Goal: Task Accomplishment & Management: Complete application form

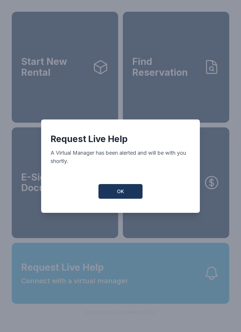
click at [122, 195] on span "OK" at bounding box center [120, 191] width 7 height 7
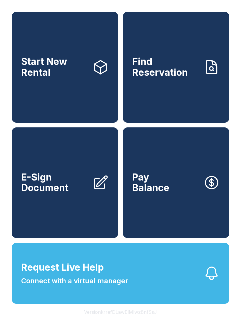
click at [84, 211] on link "E-Sign Document" at bounding box center [65, 183] width 106 height 111
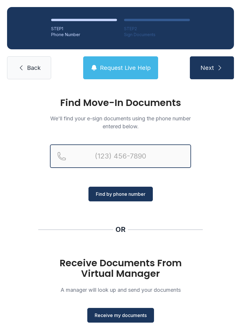
click at [132, 153] on input "Reservation phone number" at bounding box center [120, 157] width 141 height 24
type input "[PHONE_NUMBER]"
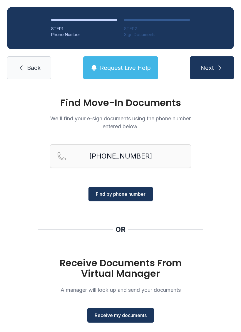
click at [140, 198] on button "Find by phone number" at bounding box center [120, 194] width 64 height 15
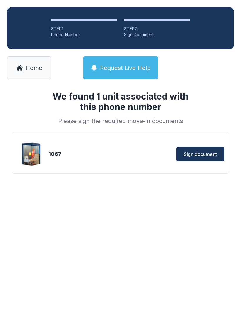
click at [205, 152] on span "Sign document" at bounding box center [200, 154] width 33 height 7
click at [108, 157] on div "1067" at bounding box center [83, 154] width 71 height 8
click at [201, 153] on span "Sign document" at bounding box center [200, 154] width 33 height 7
click at [31, 64] on span "Home" at bounding box center [34, 68] width 17 height 8
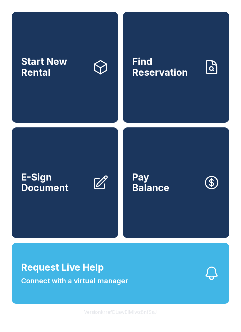
click at [176, 100] on link "Find Reservation" at bounding box center [176, 67] width 106 height 111
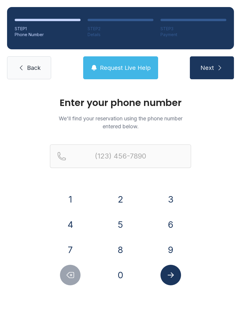
click at [75, 219] on button "4" at bounding box center [70, 225] width 21 height 21
click at [69, 243] on button "7" at bounding box center [70, 250] width 21 height 21
click at [126, 273] on button "0" at bounding box center [120, 275] width 21 height 21
click at [127, 201] on button "2" at bounding box center [120, 199] width 21 height 21
click at [75, 249] on button "7" at bounding box center [70, 250] width 21 height 21
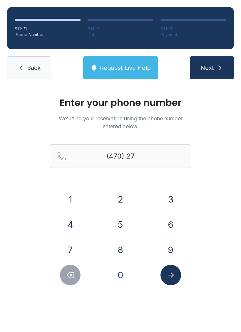
click at [177, 224] on button "6" at bounding box center [170, 225] width 21 height 21
click at [123, 196] on button "2" at bounding box center [120, 199] width 21 height 21
click at [127, 269] on button "0" at bounding box center [120, 275] width 21 height 21
click at [173, 252] on button "9" at bounding box center [170, 250] width 21 height 21
click at [171, 218] on button "6" at bounding box center [170, 225] width 21 height 21
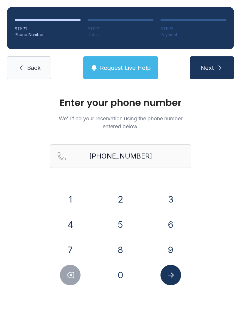
click at [172, 281] on button "Submit lookup form" at bounding box center [170, 275] width 21 height 21
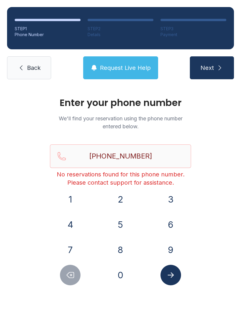
click at [75, 280] on button "Delete number" at bounding box center [70, 275] width 21 height 21
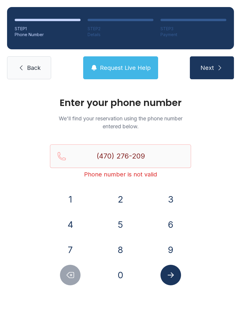
click at [75, 283] on button "Delete number" at bounding box center [70, 275] width 21 height 21
click at [75, 282] on button "Delete number" at bounding box center [70, 275] width 21 height 21
type input "(470) 276-2"
click at [31, 68] on span "Back" at bounding box center [34, 68] width 14 height 8
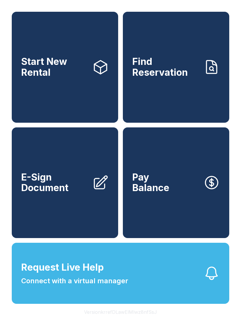
click at [87, 88] on link "Start New Rental" at bounding box center [65, 67] width 106 height 111
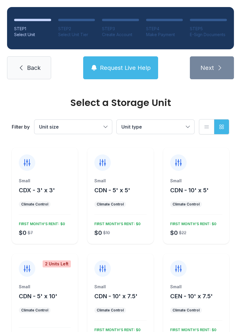
click at [35, 70] on span "Back" at bounding box center [34, 68] width 14 height 8
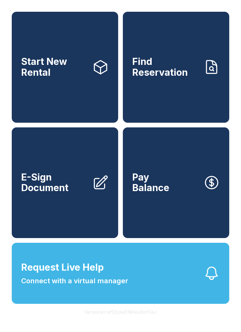
click at [84, 221] on link "E-Sign Document" at bounding box center [65, 183] width 106 height 111
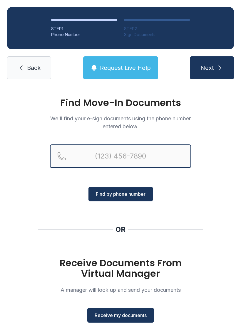
click at [148, 154] on input "Reservation phone number" at bounding box center [120, 157] width 141 height 24
type input "[PHONE_NUMBER]"
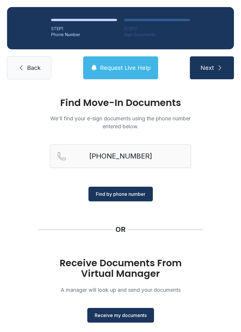
click at [141, 190] on button "Find by phone number" at bounding box center [120, 194] width 64 height 15
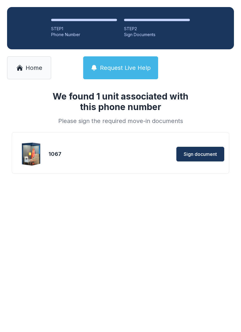
click at [159, 154] on div "Sign document" at bounding box center [172, 154] width 103 height 15
click at [66, 94] on h1 "We found 1 unit associated with this phone number" at bounding box center [120, 101] width 150 height 21
click at [189, 145] on div "1067 Sign document" at bounding box center [120, 154] width 207 height 29
click at [202, 156] on span "Sign document" at bounding box center [200, 154] width 33 height 7
click at [97, 175] on div "We found 1 unit associated with this phone number Please sign the required move…" at bounding box center [120, 141] width 241 height 111
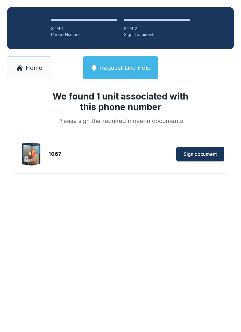
click at [24, 70] on link "Home" at bounding box center [29, 67] width 44 height 23
